Goal: Task Accomplishment & Management: Complete application form

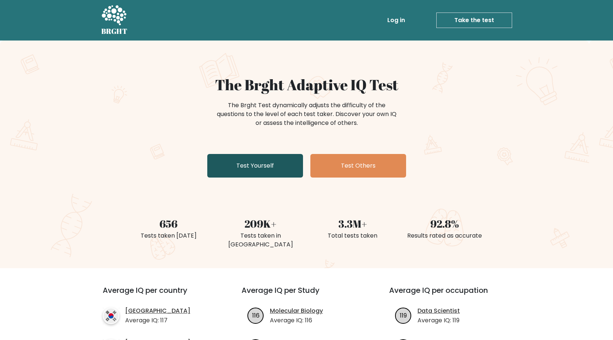
click at [267, 169] on link "Test Yourself" at bounding box center [255, 166] width 96 height 24
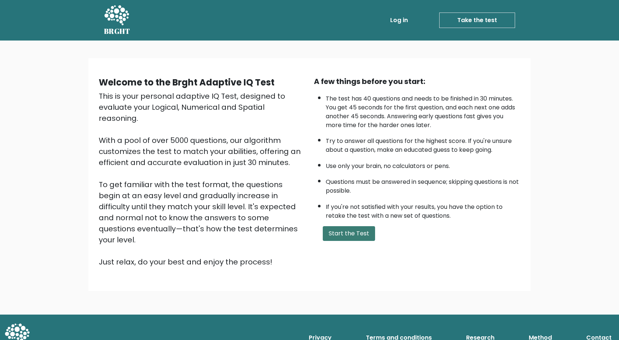
click at [347, 230] on button "Start the Test" at bounding box center [349, 233] width 52 height 15
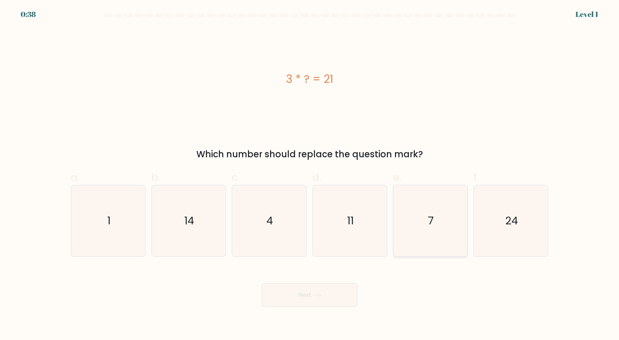
click at [408, 220] on icon "7" at bounding box center [429, 220] width 71 height 71
click at [310, 175] on input "e. 7" at bounding box center [309, 172] width 0 height 5
radio input "true"
click at [337, 288] on button "Next" at bounding box center [309, 295] width 96 height 24
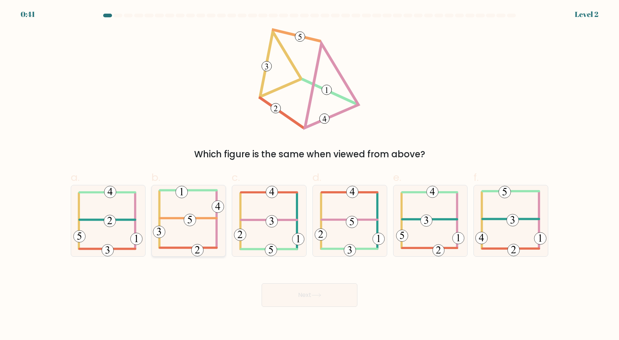
click at [186, 226] on icon at bounding box center [188, 220] width 71 height 71
click at [309, 175] on input "b." at bounding box center [309, 172] width 0 height 5
radio input "true"
click at [289, 287] on button "Next" at bounding box center [309, 295] width 96 height 24
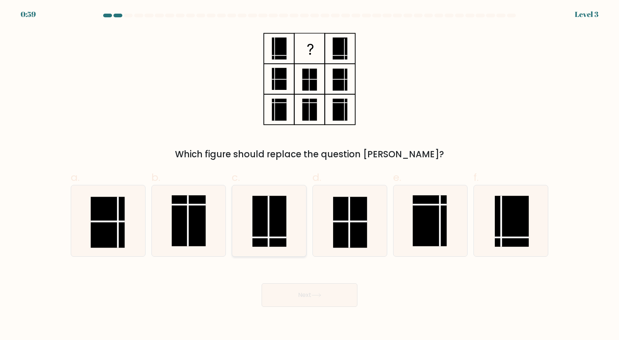
click at [271, 229] on rect at bounding box center [269, 221] width 34 height 51
click at [309, 175] on input "c." at bounding box center [309, 172] width 0 height 5
radio input "true"
click at [321, 295] on icon at bounding box center [316, 295] width 10 height 4
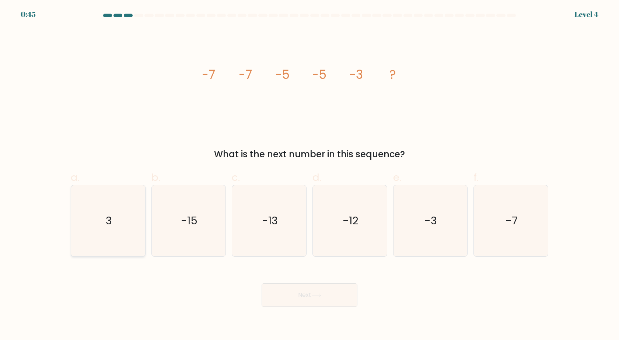
click at [111, 224] on text "3" at bounding box center [109, 221] width 6 height 15
click at [309, 175] on input "a. 3" at bounding box center [309, 172] width 0 height 5
radio input "true"
click at [422, 235] on icon "-3" at bounding box center [429, 220] width 71 height 71
click at [310, 175] on input "e. -3" at bounding box center [309, 172] width 0 height 5
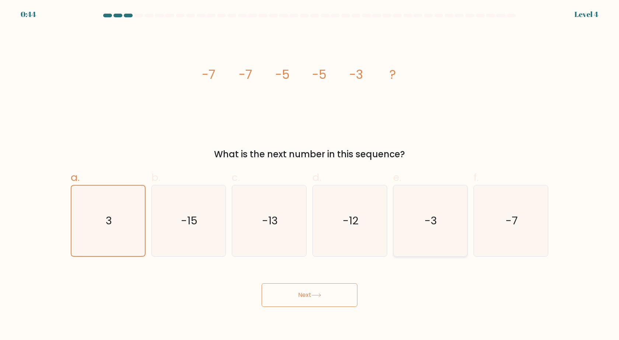
radio input "true"
click at [331, 287] on button "Next" at bounding box center [309, 295] width 96 height 24
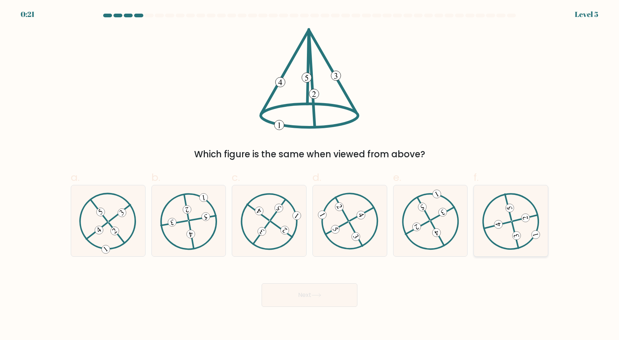
click at [492, 221] on icon at bounding box center [510, 221] width 57 height 57
click at [310, 175] on input "f." at bounding box center [309, 172] width 0 height 5
radio input "true"
click at [346, 289] on button "Next" at bounding box center [309, 295] width 96 height 24
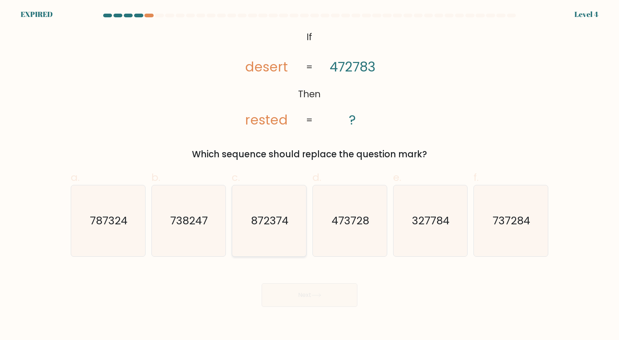
click at [279, 219] on text "872374" at bounding box center [270, 221] width 38 height 15
click at [309, 175] on input "c. 872374" at bounding box center [309, 172] width 0 height 5
radio input "true"
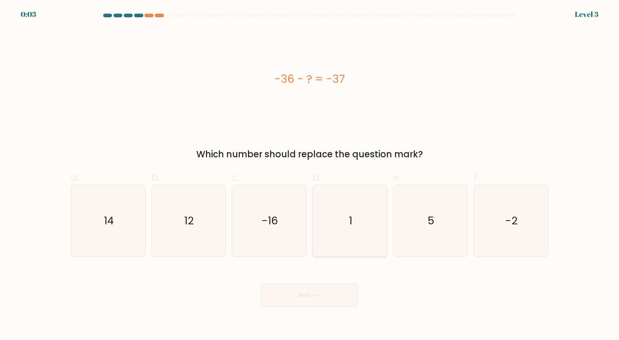
click at [359, 211] on icon "1" at bounding box center [349, 220] width 71 height 71
click at [310, 175] on input "d. 1" at bounding box center [309, 172] width 0 height 5
radio input "true"
click at [335, 288] on button "Next" at bounding box center [309, 295] width 96 height 24
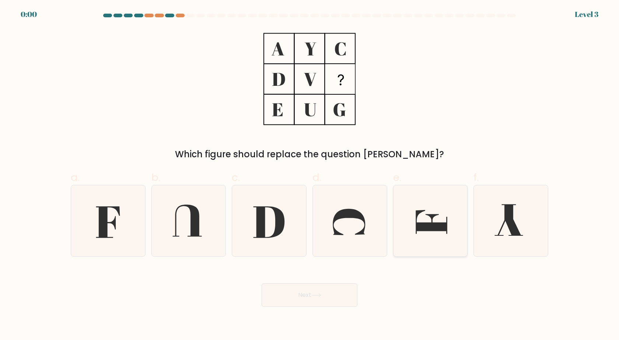
click at [405, 230] on icon at bounding box center [429, 220] width 71 height 71
click at [310, 175] on input "e." at bounding box center [309, 172] width 0 height 5
radio input "true"
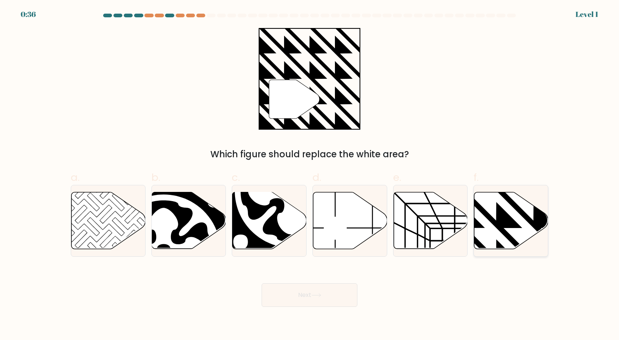
click at [499, 224] on icon at bounding box center [533, 190] width 149 height 149
click at [310, 175] on input "f." at bounding box center [309, 172] width 0 height 5
radio input "true"
click at [310, 299] on button "Next" at bounding box center [309, 295] width 96 height 24
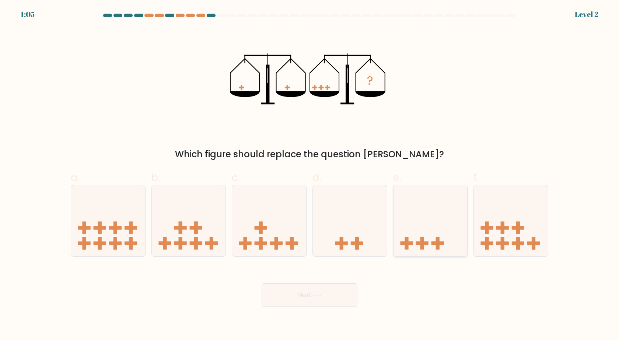
click at [428, 246] on icon at bounding box center [430, 220] width 74 height 61
click at [310, 175] on input "e." at bounding box center [309, 172] width 0 height 5
radio input "true"
click at [346, 304] on button "Next" at bounding box center [309, 295] width 96 height 24
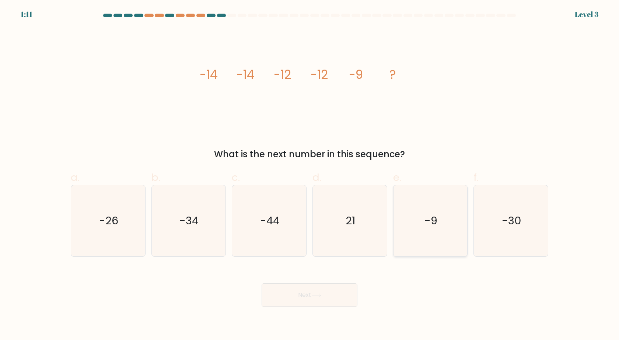
click at [429, 215] on text "-9" at bounding box center [430, 221] width 13 height 15
click at [310, 175] on input "e. -9" at bounding box center [309, 172] width 0 height 5
radio input "true"
click at [333, 286] on button "Next" at bounding box center [309, 295] width 96 height 24
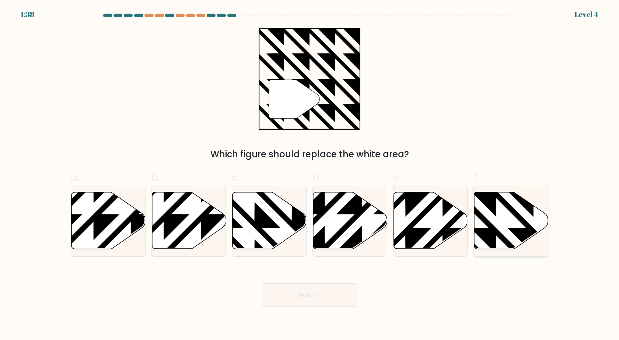
click at [507, 214] on icon at bounding box center [511, 220] width 74 height 57
click at [310, 175] on input "f." at bounding box center [309, 172] width 0 height 5
radio input "true"
click at [320, 286] on button "Next" at bounding box center [309, 295] width 96 height 24
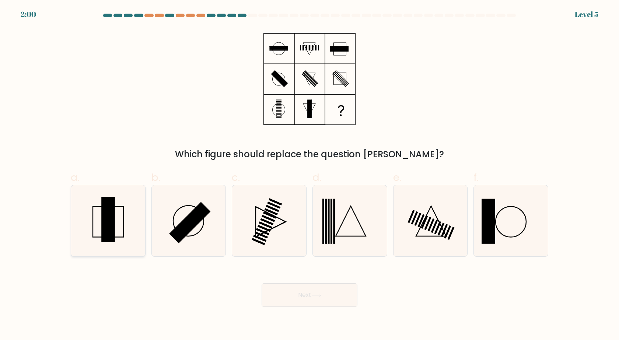
click at [123, 218] on rect at bounding box center [108, 222] width 31 height 31
click at [309, 175] on input "a." at bounding box center [309, 172] width 0 height 5
radio input "true"
click at [310, 295] on button "Next" at bounding box center [309, 295] width 96 height 24
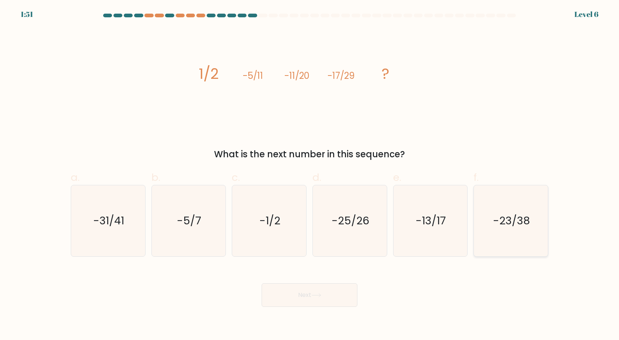
click at [522, 226] on text "-23/38" at bounding box center [511, 221] width 37 height 15
click at [310, 175] on input "f. -23/38" at bounding box center [309, 172] width 0 height 5
radio input "true"
click at [295, 302] on button "Next" at bounding box center [309, 295] width 96 height 24
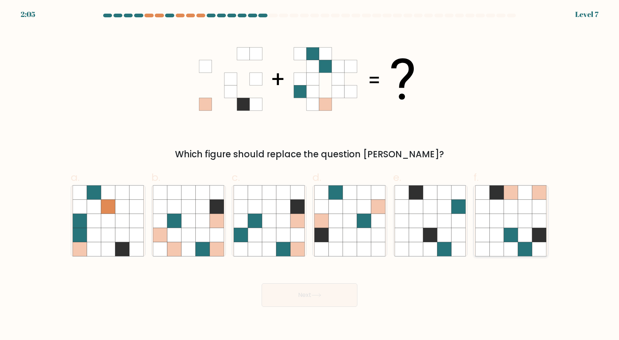
click at [493, 241] on icon at bounding box center [496, 235] width 14 height 14
click at [310, 175] on input "f." at bounding box center [309, 172] width 0 height 5
radio input "true"
click at [429, 239] on icon at bounding box center [430, 235] width 14 height 14
click at [310, 175] on input "e." at bounding box center [309, 172] width 0 height 5
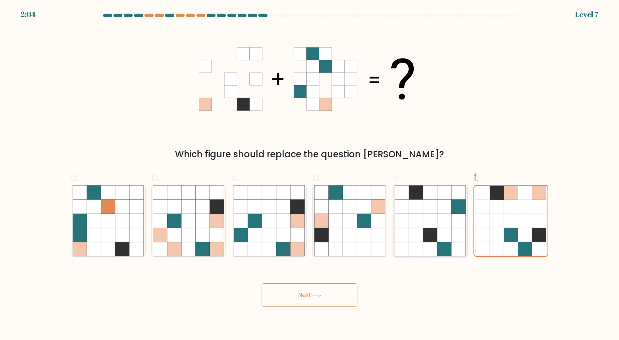
radio input "true"
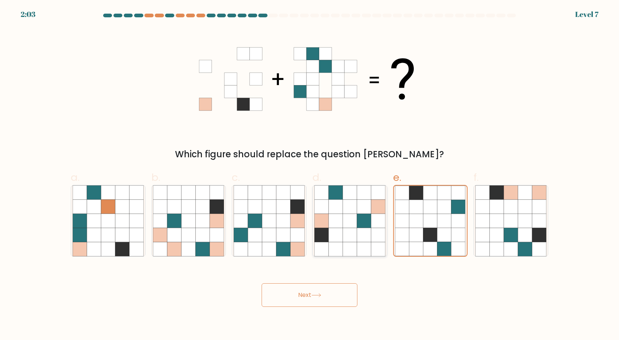
click at [355, 238] on icon at bounding box center [349, 235] width 14 height 14
click at [310, 175] on input "d." at bounding box center [309, 172] width 0 height 5
radio input "true"
click at [505, 219] on icon at bounding box center [510, 221] width 14 height 14
click at [310, 175] on input "f." at bounding box center [309, 172] width 0 height 5
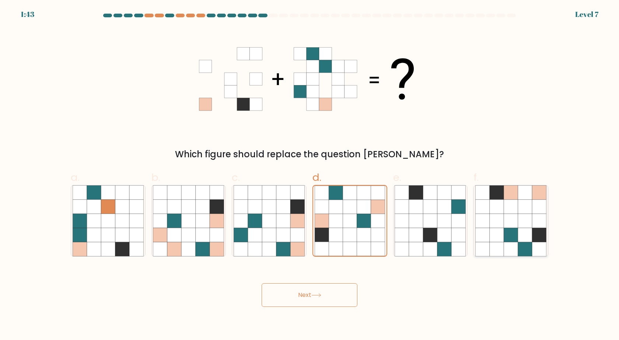
radio input "true"
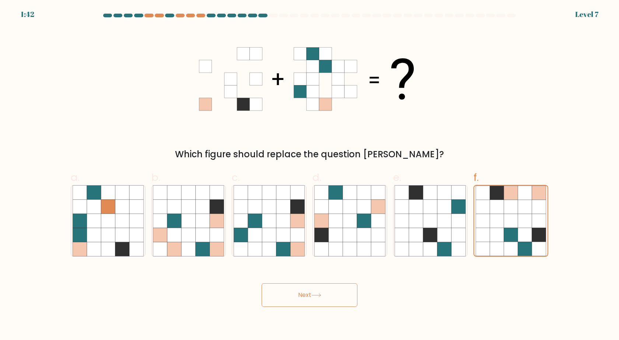
click at [299, 296] on button "Next" at bounding box center [309, 295] width 96 height 24
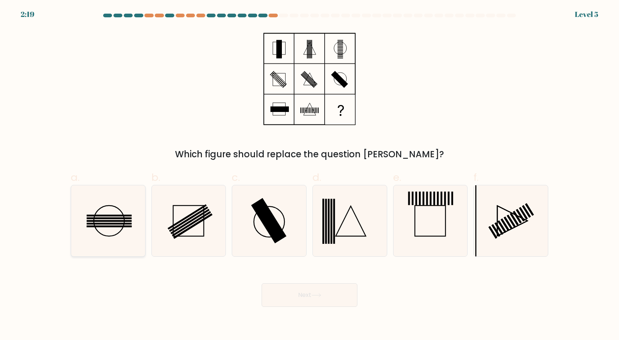
click at [118, 212] on icon at bounding box center [108, 220] width 71 height 71
click at [309, 175] on input "a." at bounding box center [309, 172] width 0 height 5
radio input "true"
click at [333, 303] on button "Next" at bounding box center [309, 295] width 96 height 24
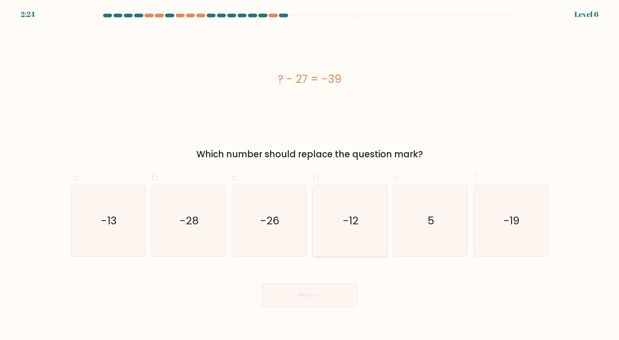
click at [352, 228] on text "-12" at bounding box center [350, 221] width 16 height 15
click at [310, 175] on input "d. -12" at bounding box center [309, 172] width 0 height 5
radio input "true"
click at [331, 290] on button "Next" at bounding box center [309, 295] width 96 height 24
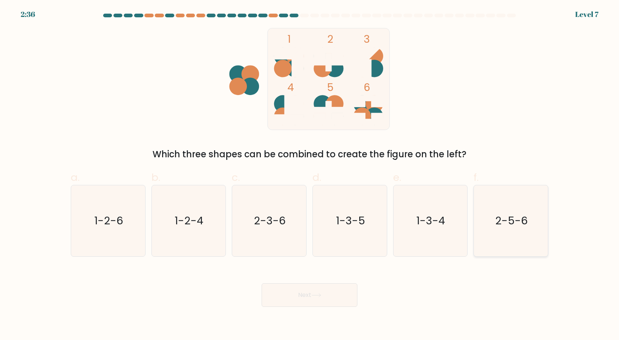
click at [512, 227] on text "2-5-6" at bounding box center [511, 221] width 32 height 15
click at [310, 175] on input "f. 2-5-6" at bounding box center [309, 172] width 0 height 5
radio input "true"
click at [332, 288] on button "Next" at bounding box center [309, 295] width 96 height 24
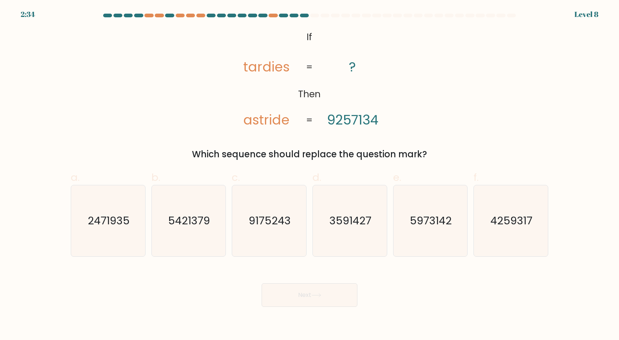
click at [332, 295] on button "Next" at bounding box center [309, 295] width 96 height 24
click at [437, 226] on text "5973142" at bounding box center [431, 221] width 42 height 15
click at [310, 175] on input "e. 5973142" at bounding box center [309, 172] width 0 height 5
radio input "true"
click at [314, 297] on icon at bounding box center [316, 295] width 10 height 4
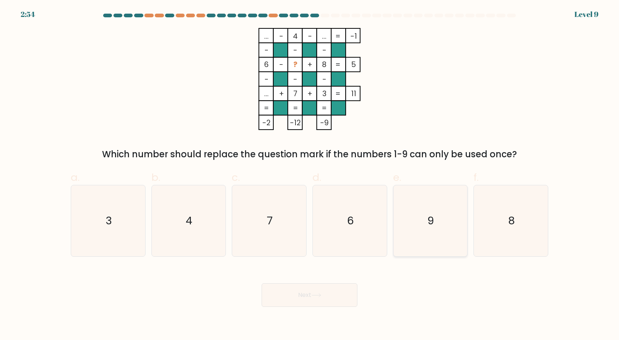
click at [420, 201] on icon "9" at bounding box center [429, 220] width 71 height 71
click at [310, 175] on input "e. 9" at bounding box center [309, 172] width 0 height 5
radio input "true"
click at [336, 299] on button "Next" at bounding box center [309, 295] width 96 height 24
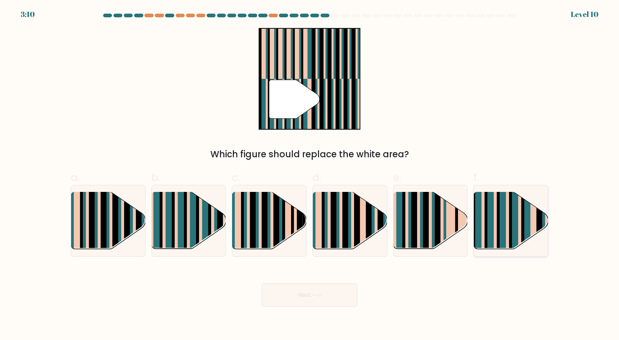
click at [523, 219] on rect at bounding box center [522, 227] width 3 height 73
click at [310, 175] on input "f." at bounding box center [309, 172] width 0 height 5
radio input "true"
click at [318, 293] on icon at bounding box center [316, 295] width 10 height 4
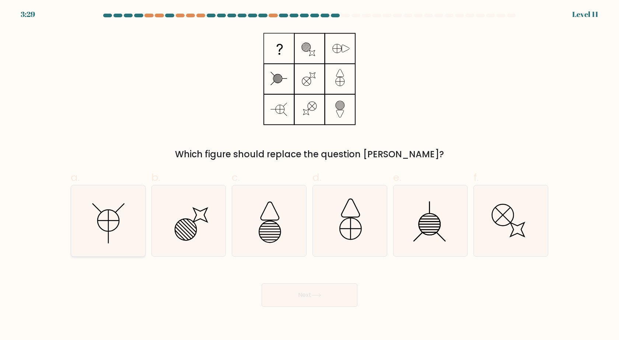
click at [118, 212] on icon at bounding box center [108, 220] width 71 height 71
click at [309, 175] on input "a." at bounding box center [309, 172] width 0 height 5
radio input "true"
click at [318, 290] on button "Next" at bounding box center [309, 295] width 96 height 24
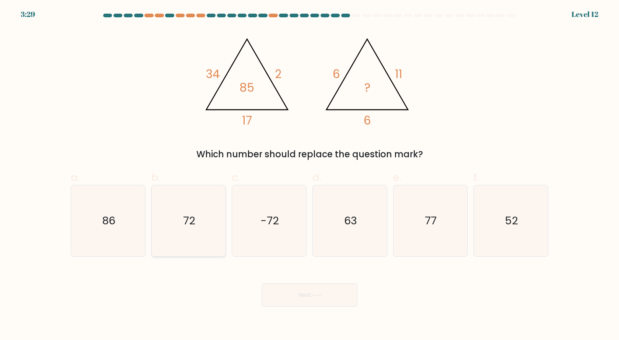
click at [191, 226] on text "72" at bounding box center [189, 221] width 12 height 15
click at [309, 175] on input "b. 72" at bounding box center [309, 172] width 0 height 5
radio input "true"
click at [325, 293] on button "Next" at bounding box center [309, 295] width 96 height 24
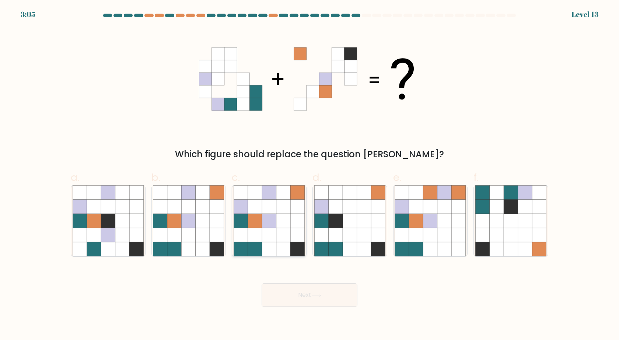
click at [262, 218] on icon at bounding box center [255, 221] width 14 height 14
click at [309, 175] on input "c." at bounding box center [309, 172] width 0 height 5
radio input "true"
click at [300, 296] on button "Next" at bounding box center [309, 295] width 96 height 24
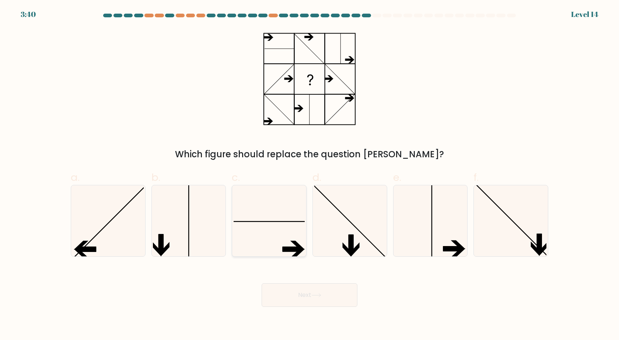
click at [269, 232] on icon at bounding box center [268, 220] width 71 height 71
click at [309, 175] on input "c." at bounding box center [309, 172] width 0 height 5
radio input "true"
click at [318, 297] on button "Next" at bounding box center [309, 295] width 96 height 24
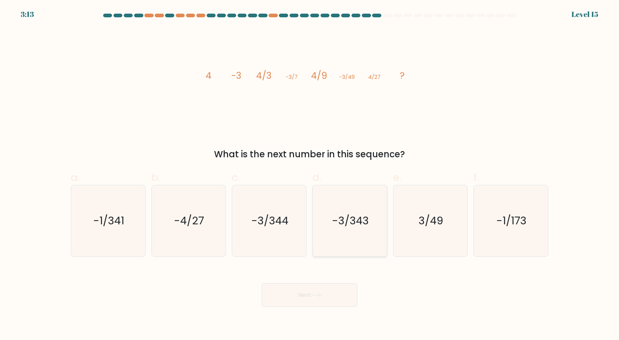
click at [365, 213] on icon "-3/343" at bounding box center [349, 220] width 71 height 71
click at [310, 175] on input "d. -3/343" at bounding box center [309, 172] width 0 height 5
radio input "true"
click at [333, 290] on button "Next" at bounding box center [309, 295] width 96 height 24
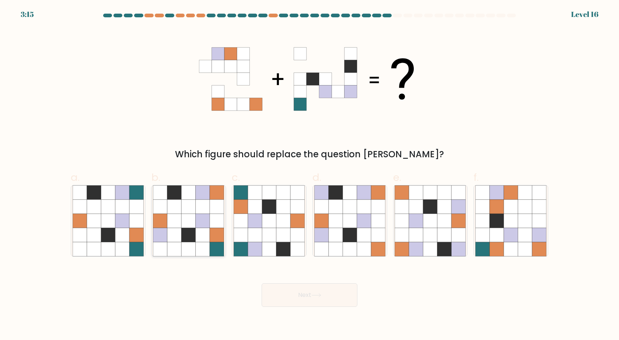
click at [204, 246] on icon at bounding box center [203, 249] width 14 height 14
click at [309, 175] on input "b." at bounding box center [309, 172] width 0 height 5
radio input "true"
click at [285, 297] on button "Next" at bounding box center [309, 295] width 96 height 24
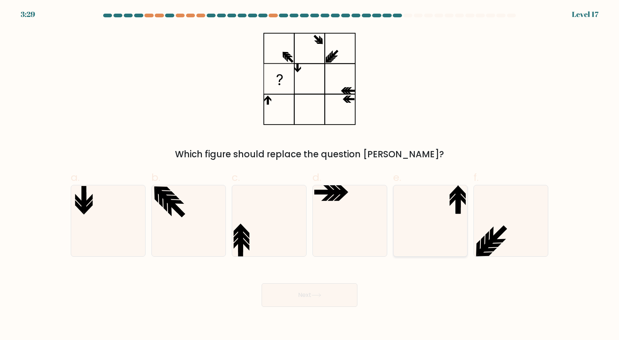
click at [436, 212] on icon at bounding box center [429, 220] width 71 height 71
click at [310, 175] on input "e." at bounding box center [309, 172] width 0 height 5
radio input "true"
click at [321, 296] on icon at bounding box center [316, 295] width 10 height 4
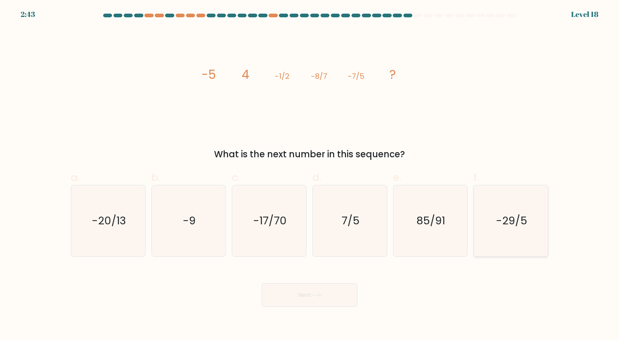
click at [495, 236] on icon "-29/5" at bounding box center [510, 220] width 71 height 71
click at [310, 175] on input "f. -29/5" at bounding box center [309, 172] width 0 height 5
radio input "true"
click at [302, 290] on button "Next" at bounding box center [309, 295] width 96 height 24
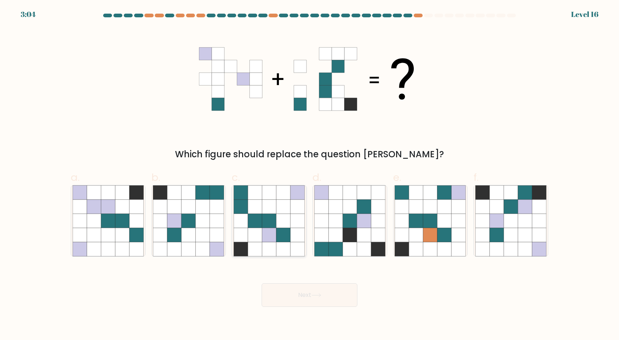
click at [289, 225] on icon at bounding box center [283, 221] width 14 height 14
click at [309, 175] on input "c." at bounding box center [309, 172] width 0 height 5
radio input "true"
click at [318, 298] on button "Next" at bounding box center [309, 295] width 96 height 24
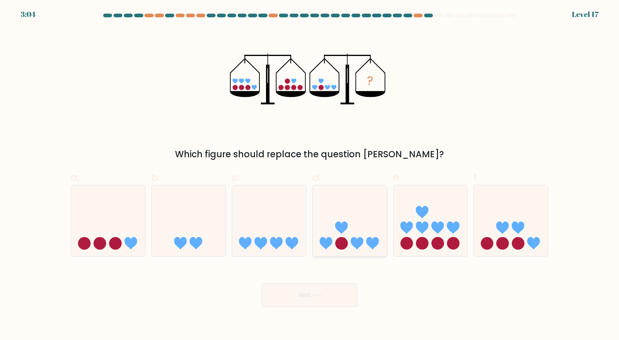
click at [348, 231] on icon at bounding box center [350, 220] width 74 height 61
click at [310, 175] on input "d." at bounding box center [309, 172] width 0 height 5
radio input "true"
click at [325, 296] on button "Next" at bounding box center [309, 295] width 96 height 24
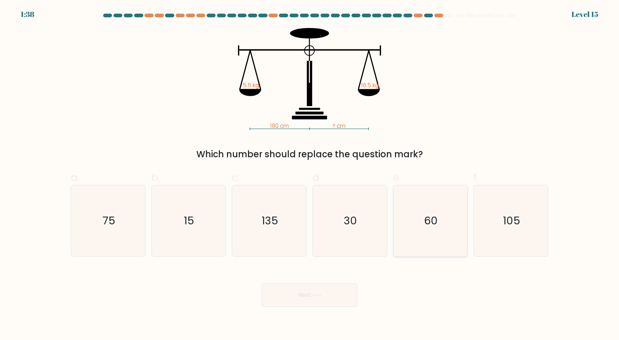
click at [435, 211] on icon "60" at bounding box center [429, 220] width 71 height 71
click at [310, 175] on input "e. 60" at bounding box center [309, 172] width 0 height 5
radio input "true"
click at [320, 294] on icon at bounding box center [315, 294] width 9 height 3
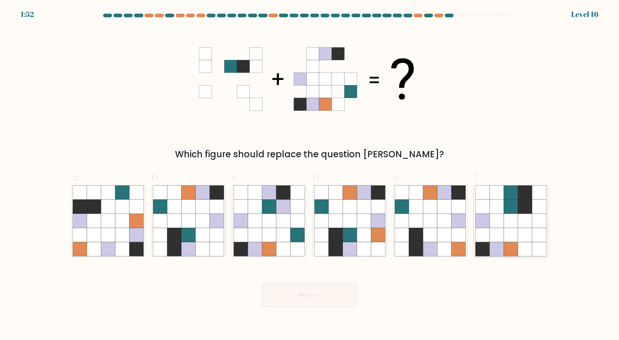
click at [507, 229] on icon at bounding box center [510, 235] width 14 height 14
click at [310, 175] on input "f." at bounding box center [309, 172] width 0 height 5
radio input "true"
click at [342, 297] on button "Next" at bounding box center [309, 295] width 96 height 24
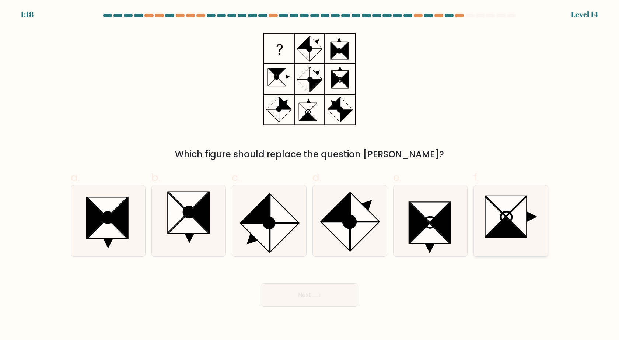
click at [506, 227] on icon at bounding box center [505, 227] width 40 height 20
click at [310, 175] on input "f." at bounding box center [309, 172] width 0 height 5
radio input "true"
click at [310, 296] on button "Next" at bounding box center [309, 295] width 96 height 24
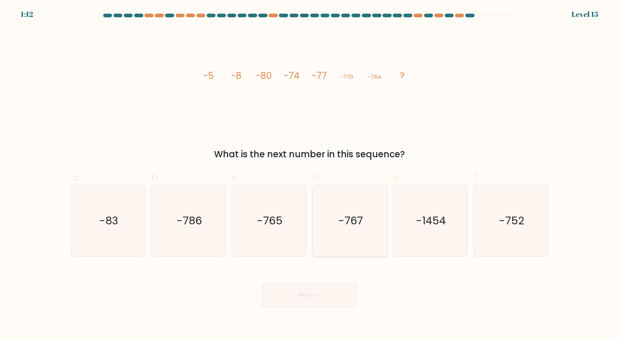
click at [345, 224] on text "-767" at bounding box center [350, 221] width 25 height 15
click at [310, 175] on input "d. -767" at bounding box center [309, 172] width 0 height 5
radio input "true"
click at [330, 291] on button "Next" at bounding box center [309, 295] width 96 height 24
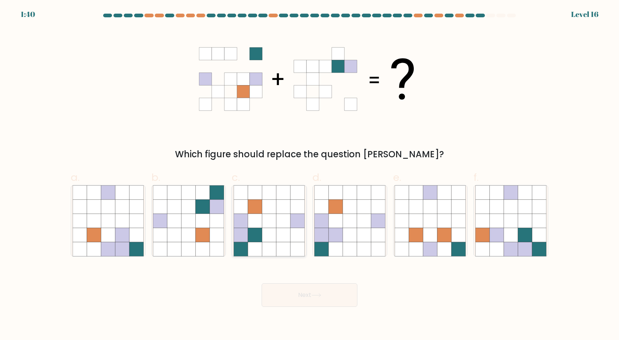
click at [282, 225] on icon at bounding box center [283, 221] width 14 height 14
click at [309, 175] on input "c." at bounding box center [309, 172] width 0 height 5
radio input "true"
click at [293, 304] on button "Next" at bounding box center [309, 295] width 96 height 24
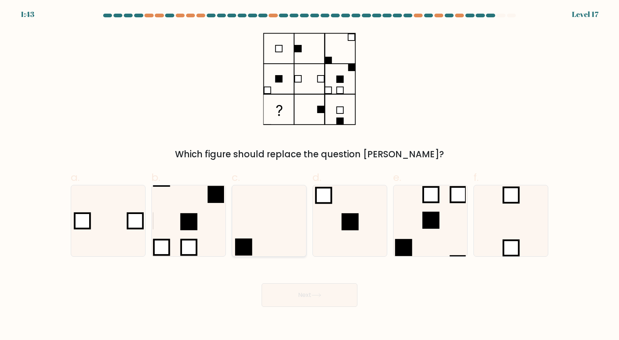
click at [258, 228] on icon at bounding box center [268, 220] width 71 height 71
click at [309, 175] on input "c." at bounding box center [309, 172] width 0 height 5
radio input "true"
click at [326, 297] on button "Next" at bounding box center [309, 295] width 96 height 24
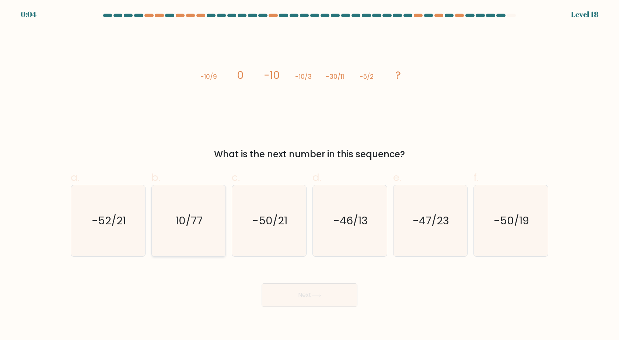
click at [215, 247] on icon "10/77" at bounding box center [188, 220] width 71 height 71
click at [309, 175] on input "b. 10/77" at bounding box center [309, 172] width 0 height 5
radio input "true"
click at [274, 293] on button "Next" at bounding box center [309, 295] width 96 height 24
click at [289, 294] on button "Next" at bounding box center [309, 295] width 96 height 24
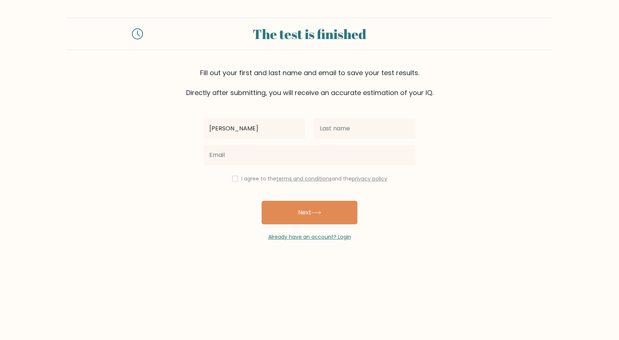
type input "[PERSON_NAME]"
click at [320, 128] on input "text" at bounding box center [365, 128] width 102 height 21
type input "Remulta"
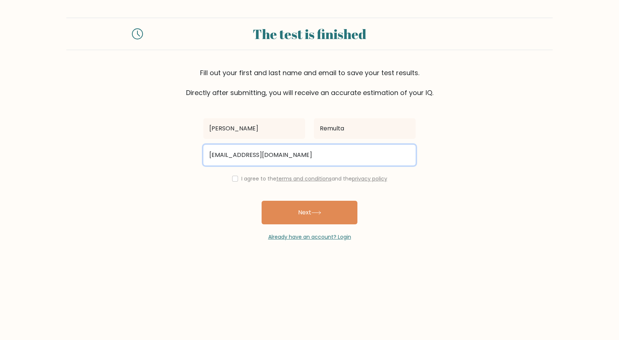
type input "remultakrisdell@gmail.com"
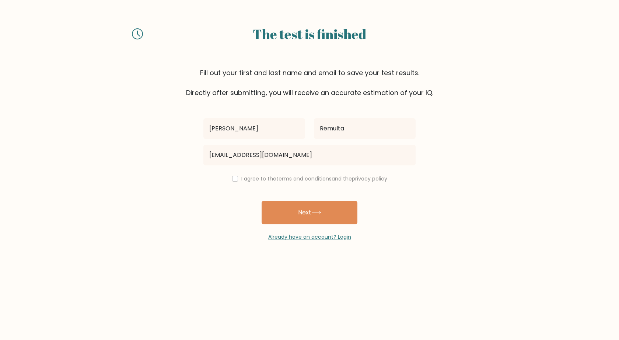
click at [236, 177] on div "I agree to the terms and conditions and the privacy policy" at bounding box center [309, 178] width 221 height 9
click at [235, 179] on input "checkbox" at bounding box center [235, 179] width 6 height 6
checkbox input "true"
click at [306, 213] on button "Next" at bounding box center [309, 213] width 96 height 24
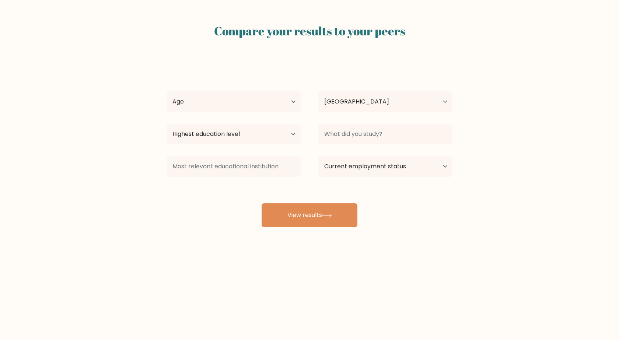
select select "PH"
click at [256, 99] on select "Age Under [DEMOGRAPHIC_DATA] [DEMOGRAPHIC_DATA] [DEMOGRAPHIC_DATA] [DEMOGRAPHIC…" at bounding box center [233, 101] width 134 height 21
select select "25_34"
click at [166, 91] on select "Age Under [DEMOGRAPHIC_DATA] [DEMOGRAPHIC_DATA] [DEMOGRAPHIC_DATA] [DEMOGRAPHIC…" at bounding box center [233, 101] width 134 height 21
click at [351, 105] on select "Country [GEOGRAPHIC_DATA] [GEOGRAPHIC_DATA] [GEOGRAPHIC_DATA] [US_STATE] [GEOGR…" at bounding box center [385, 101] width 134 height 21
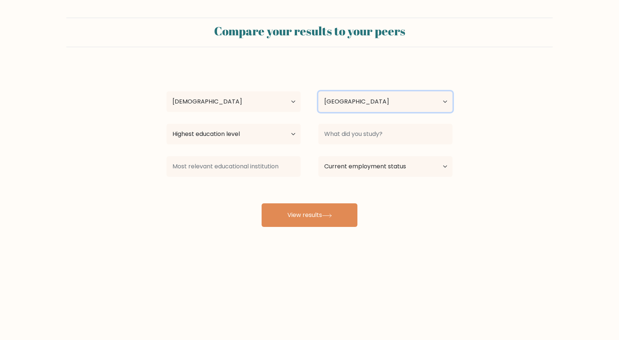
click at [351, 105] on select "Country [GEOGRAPHIC_DATA] [GEOGRAPHIC_DATA] [GEOGRAPHIC_DATA] [US_STATE] [GEOGR…" at bounding box center [385, 101] width 134 height 21
click at [283, 131] on select "Highest education level No schooling Primary Lower Secondary Upper Secondary Oc…" at bounding box center [233, 134] width 134 height 21
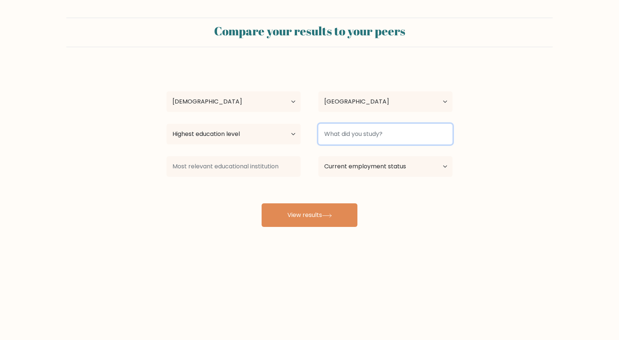
click at [362, 134] on input at bounding box center [385, 134] width 134 height 21
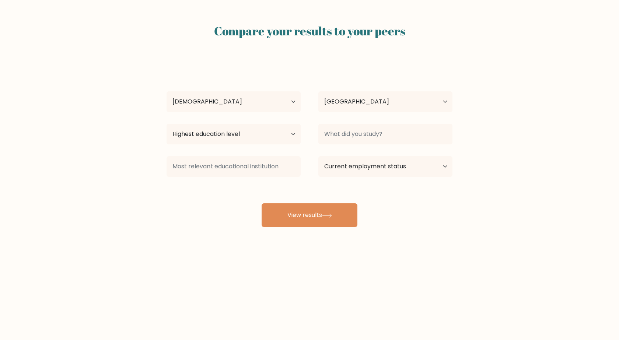
click at [300, 134] on div "Highest education level No schooling Primary Lower Secondary Upper Secondary Oc…" at bounding box center [234, 134] width 152 height 27
click at [292, 133] on select "Highest education level No schooling Primary Lower Secondary Upper Secondary Oc…" at bounding box center [233, 134] width 134 height 21
click at [464, 225] on form "Compare your results to your peers [PERSON_NAME] Age Under [DEMOGRAPHIC_DATA] […" at bounding box center [309, 122] width 619 height 209
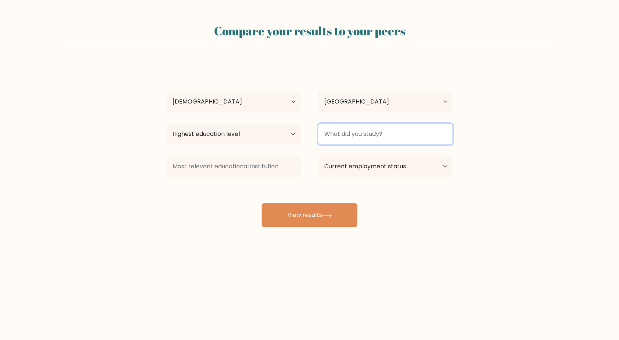
click at [354, 130] on input at bounding box center [385, 134] width 134 height 21
type input "B"
type input "E"
type input "B"
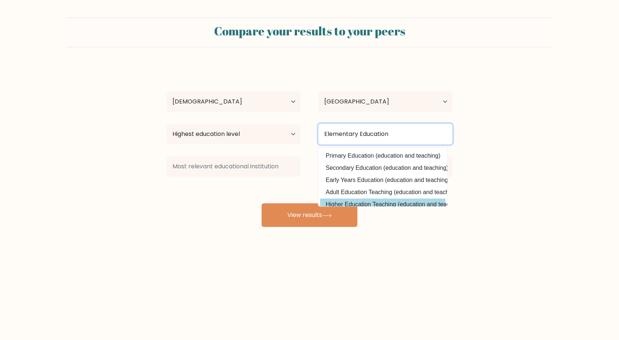
scroll to position [35, 0]
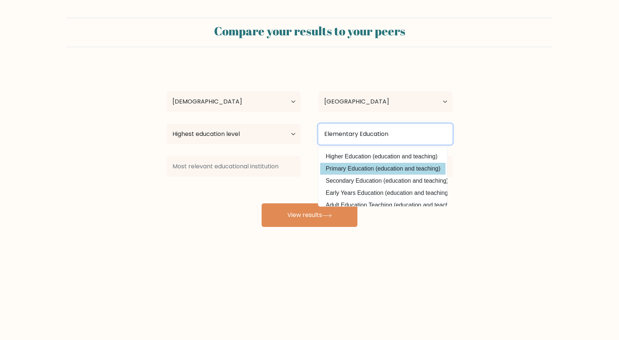
type input "Elementary Education"
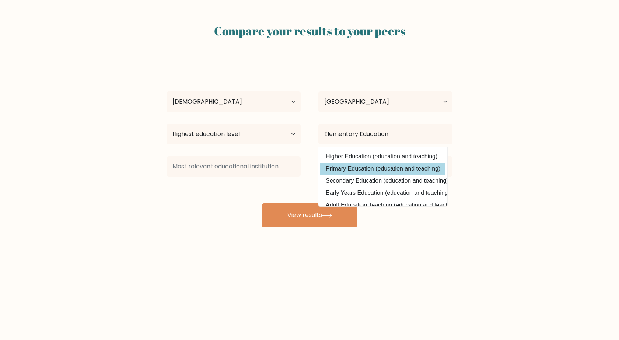
click at [411, 172] on div "[PERSON_NAME] Age Under [DEMOGRAPHIC_DATA] [DEMOGRAPHIC_DATA] [DEMOGRAPHIC_DATA…" at bounding box center [309, 146] width 295 height 162
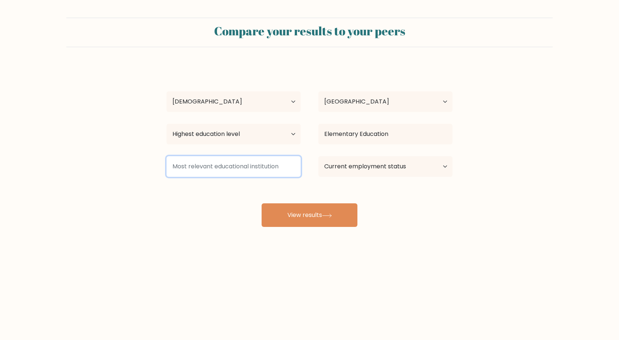
click at [226, 165] on input at bounding box center [233, 166] width 134 height 21
type input "C"
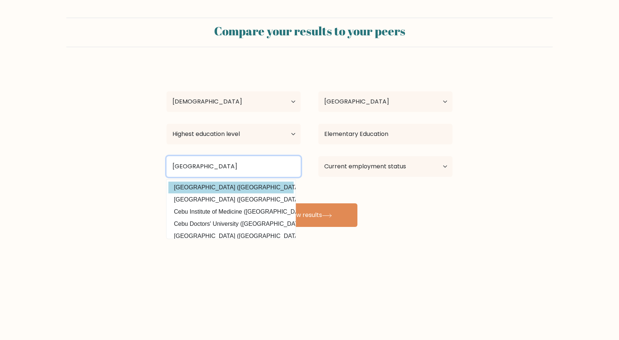
type input "[GEOGRAPHIC_DATA]"
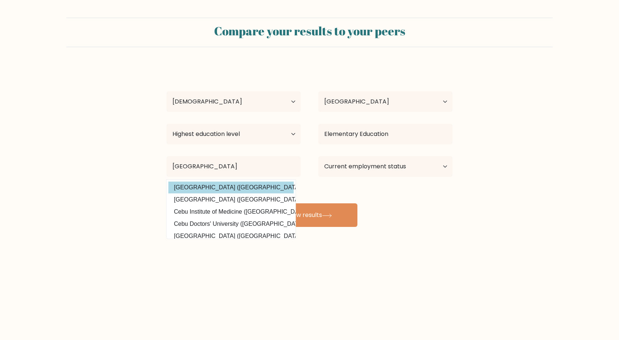
click at [251, 185] on div "[PERSON_NAME] Age Under [DEMOGRAPHIC_DATA] [DEMOGRAPHIC_DATA] [DEMOGRAPHIC_DATA…" at bounding box center [309, 146] width 295 height 162
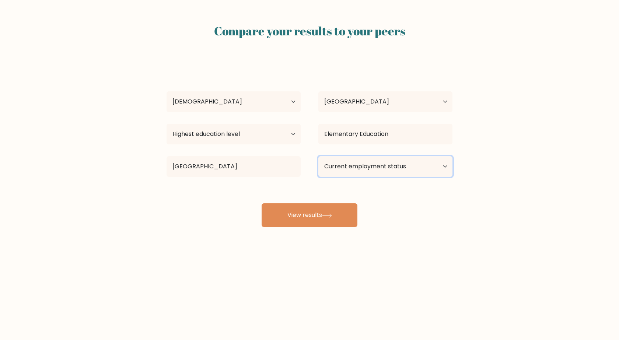
click at [368, 165] on select "Current employment status Employed Student Retired Other / prefer not to answer" at bounding box center [385, 166] width 134 height 21
select select "other"
click at [318, 156] on select "Current employment status Employed Student Retired Other / prefer not to answer" at bounding box center [385, 166] width 134 height 21
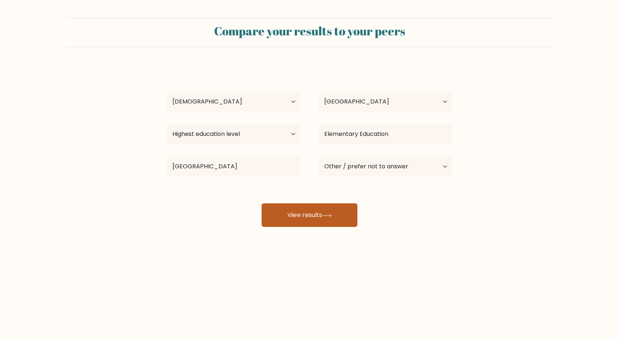
click at [330, 219] on button "View results" at bounding box center [309, 215] width 96 height 24
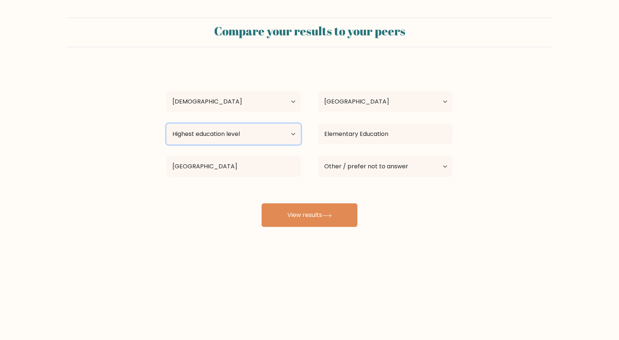
click at [238, 135] on select "Highest education level No schooling Primary Lower Secondary Upper Secondary Oc…" at bounding box center [233, 134] width 134 height 21
select select "bachelors_degree"
click at [166, 124] on select "Highest education level No schooling Primary Lower Secondary Upper Secondary Oc…" at bounding box center [233, 134] width 134 height 21
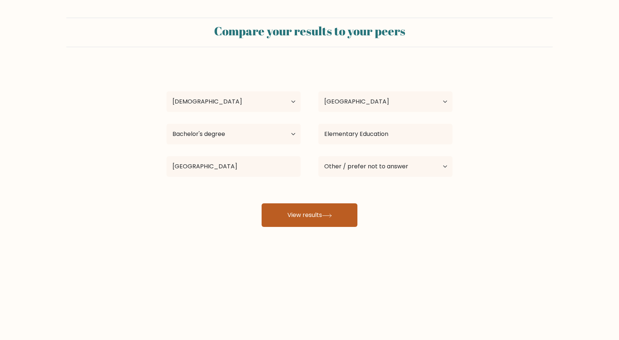
click at [313, 224] on button "View results" at bounding box center [309, 215] width 96 height 24
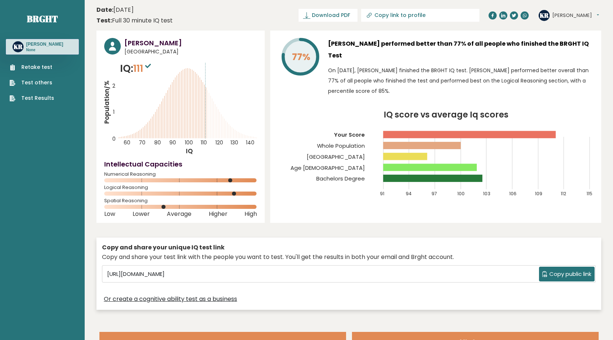
click at [573, 272] on span "Copy public link" at bounding box center [570, 274] width 42 height 8
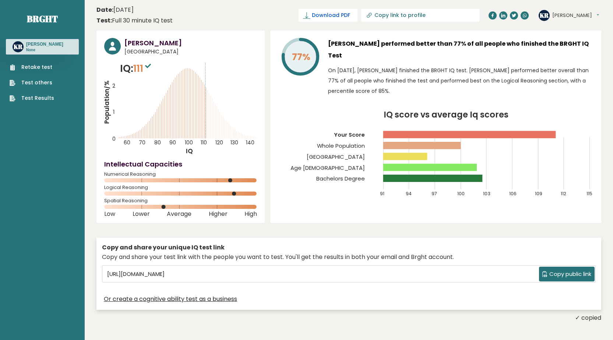
click at [350, 14] on span "Download PDF" at bounding box center [331, 15] width 38 height 8
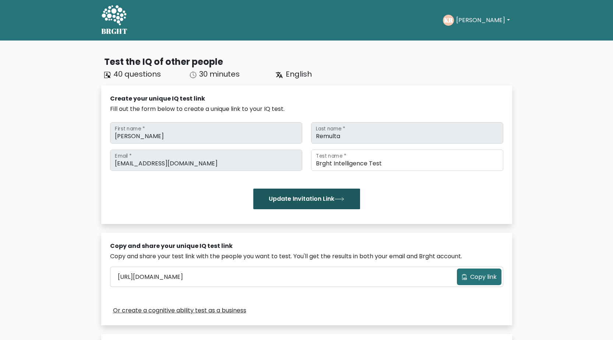
click at [309, 198] on button "Update Invitation Link" at bounding box center [306, 199] width 107 height 21
click at [308, 196] on button "Update Invitation Link" at bounding box center [306, 199] width 107 height 21
